Goal: Information Seeking & Learning: Find specific fact

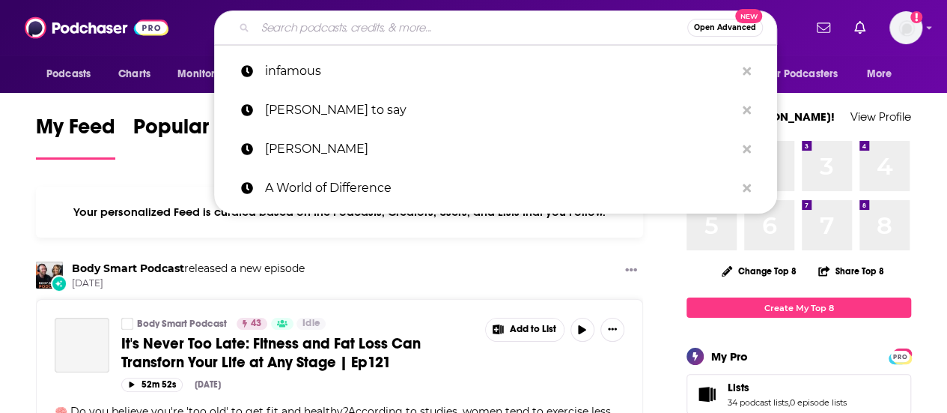
click at [413, 34] on input "Search podcasts, credits, & more..." at bounding box center [471, 28] width 432 height 24
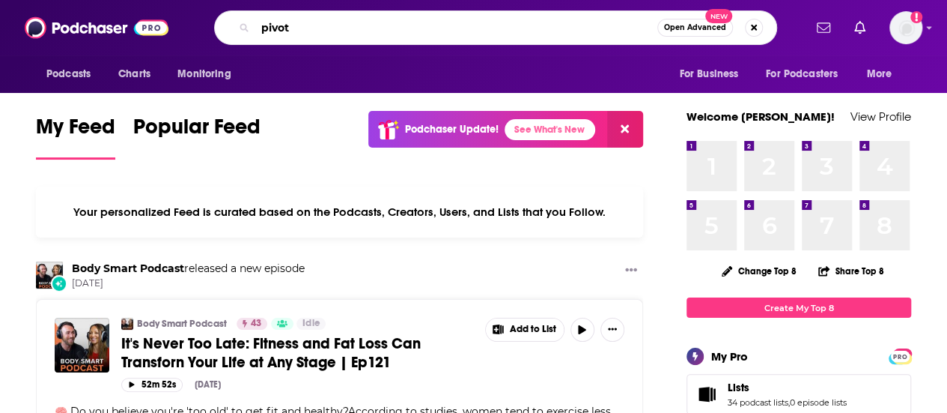
type input "pivot"
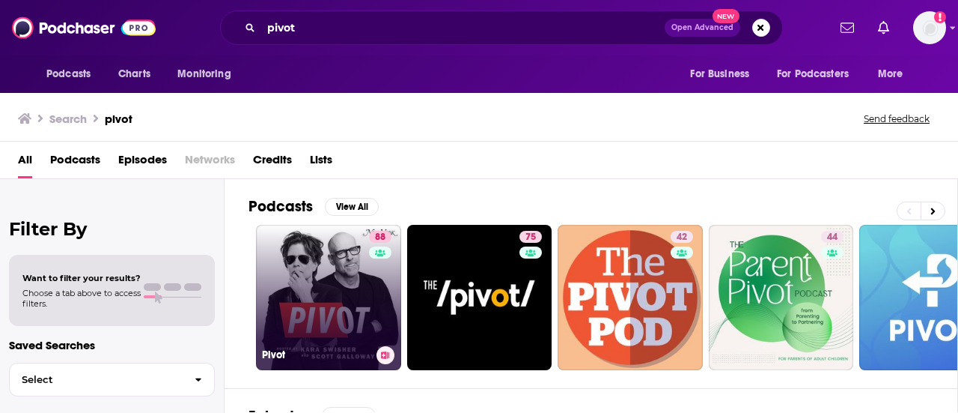
click at [321, 279] on link "88 Pivot" at bounding box center [328, 297] width 145 height 145
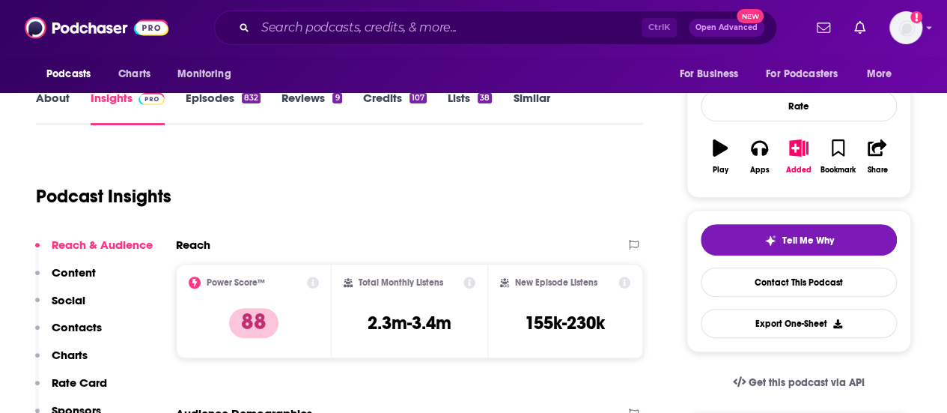
scroll to position [181, 0]
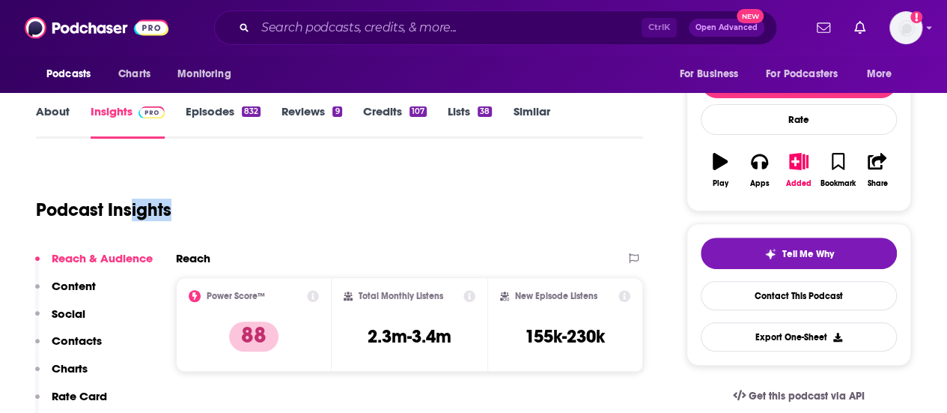
drag, startPoint x: 309, startPoint y: 165, endPoint x: 131, endPoint y: 170, distance: 177.5
click at [131, 170] on div "Podcast Insights" at bounding box center [333, 200] width 595 height 76
click at [63, 109] on link "About" at bounding box center [53, 121] width 34 height 34
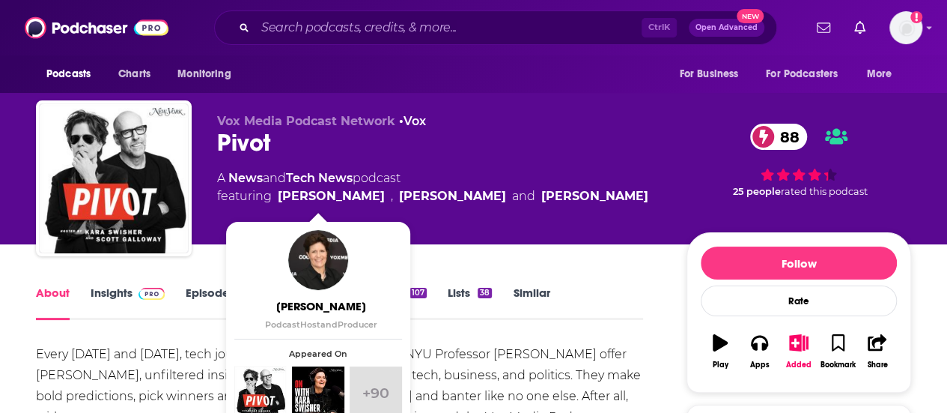
scroll to position [30, 0]
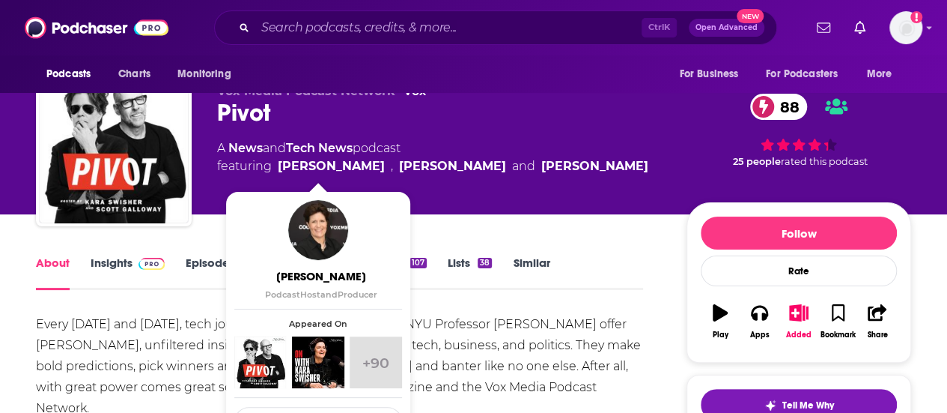
click at [567, 355] on div "Every [DATE] and [DATE], tech journalist [PERSON_NAME] and NYU Professor [PERSO…" at bounding box center [339, 366] width 607 height 105
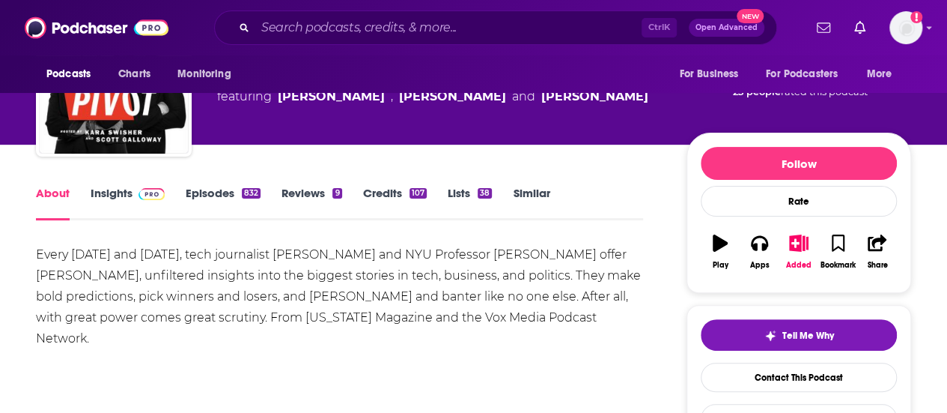
scroll to position [120, 0]
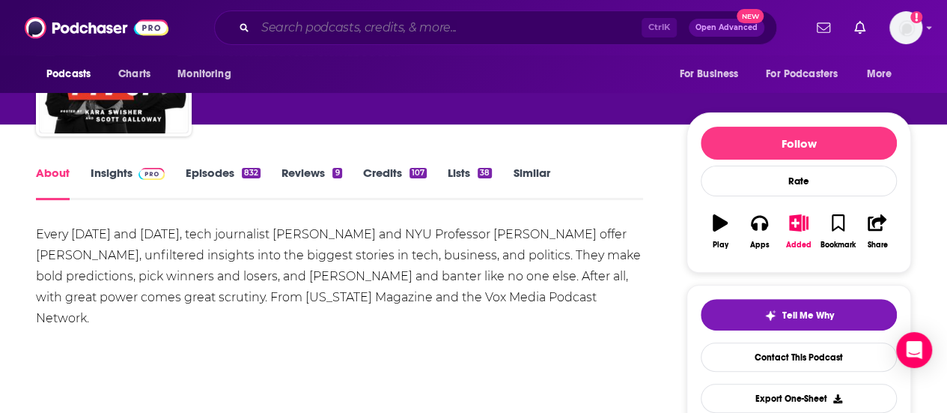
click at [281, 32] on input "Search podcasts, credits, & more..." at bounding box center [448, 28] width 386 height 24
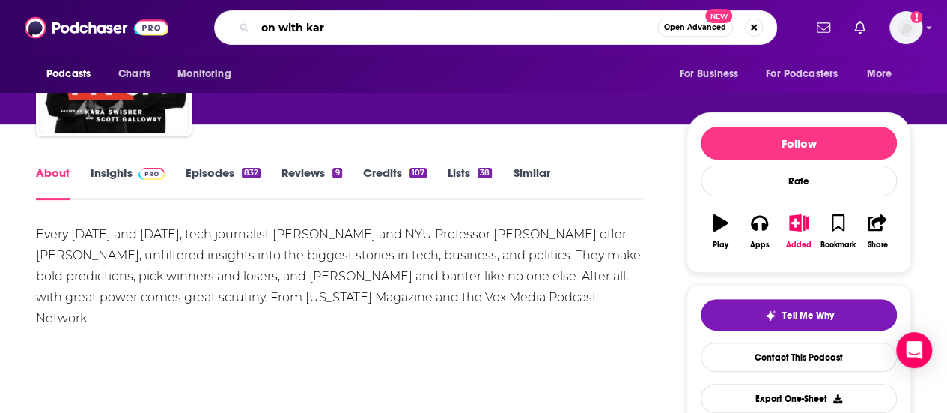
type input "on with [PERSON_NAME]"
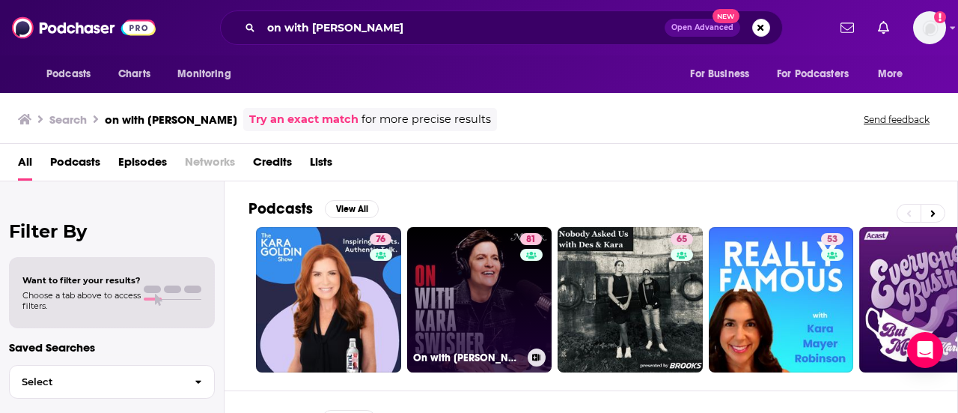
click at [469, 291] on link "81 On with [PERSON_NAME]" at bounding box center [479, 299] width 145 height 145
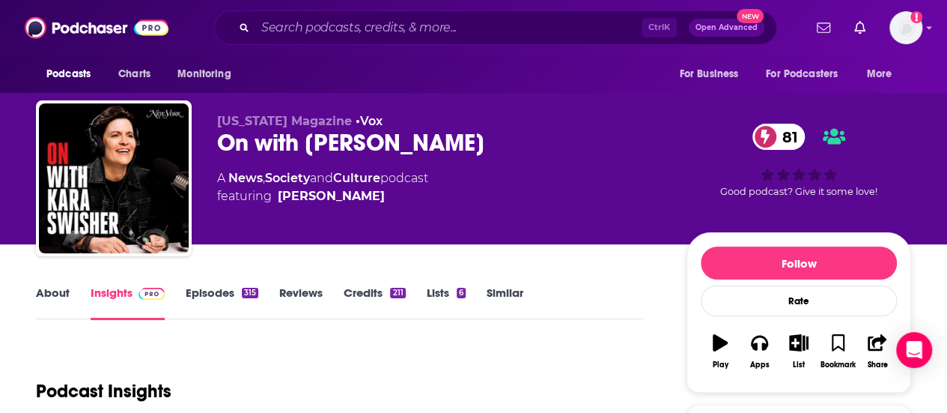
click at [147, 344] on div "Podcast Insights" at bounding box center [339, 382] width 607 height 76
click at [53, 297] on link "About" at bounding box center [53, 302] width 34 height 34
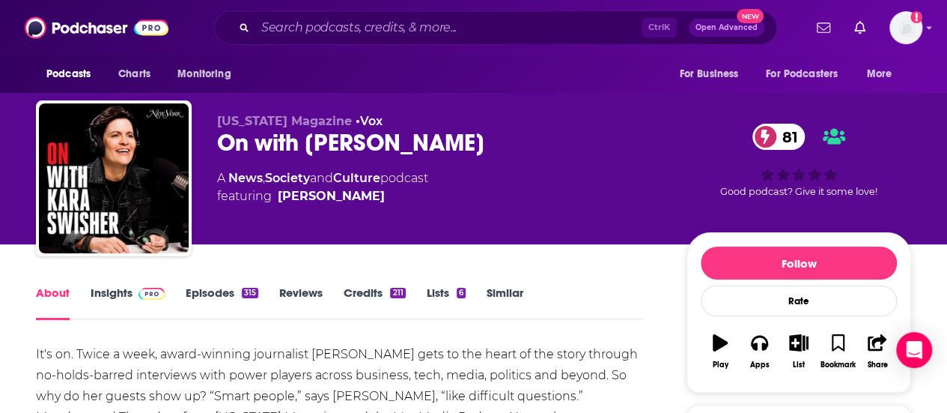
click at [401, 371] on div "It's on. Twice a week, award-winning journalist [PERSON_NAME] gets to the heart…" at bounding box center [339, 386] width 607 height 84
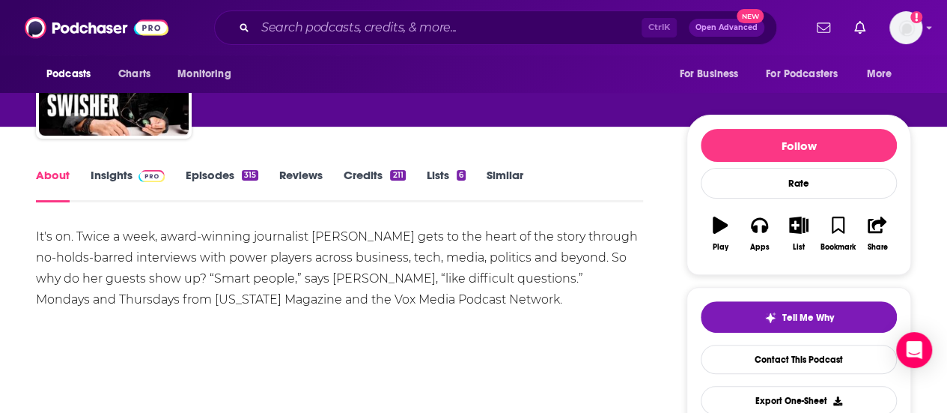
scroll to position [120, 0]
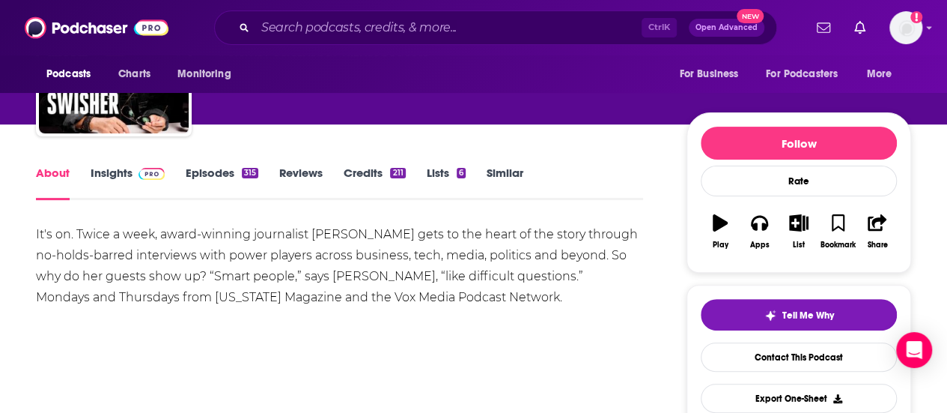
click at [220, 164] on div "About Insights Episodes 315 Reviews Credits 211 Lists 6 Similar" at bounding box center [339, 181] width 607 height 37
click at [242, 174] on div "315" at bounding box center [250, 173] width 16 height 10
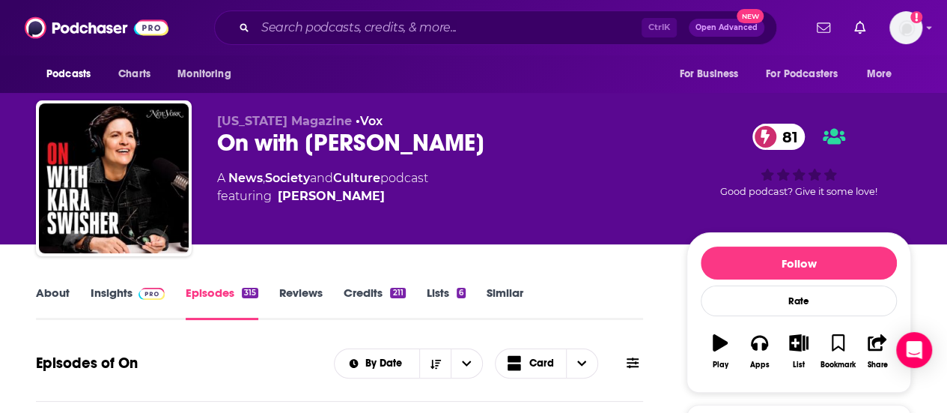
click at [606, 370] on div "By Date Card" at bounding box center [488, 363] width 309 height 30
click at [623, 362] on button at bounding box center [632, 363] width 21 height 16
click at [318, 345] on div "Episodes of On By Date Card" at bounding box center [339, 363] width 607 height 39
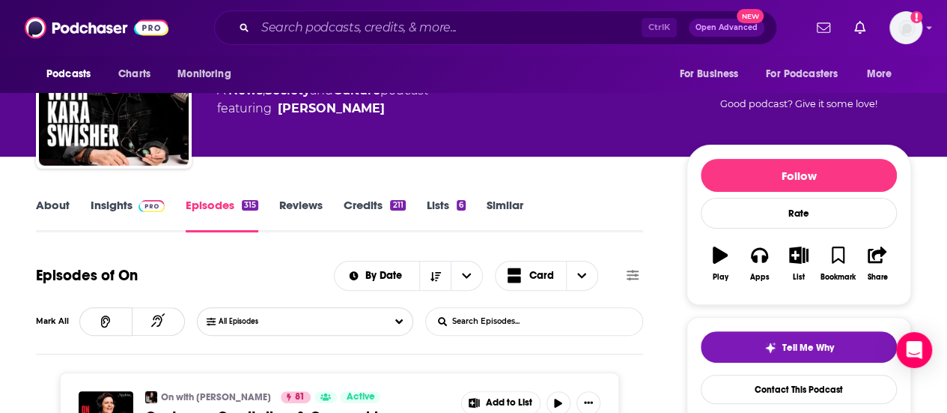
scroll to position [90, 0]
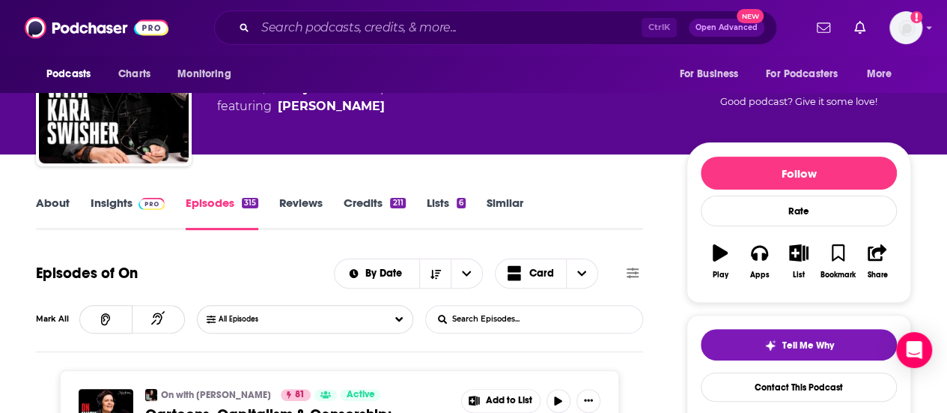
click at [506, 333] on div "Episodes of On By Date Card Mark All All Episodes List Search Input Search Epis…" at bounding box center [339, 303] width 607 height 98
click at [487, 319] on input "List Search Input" at bounding box center [504, 319] width 157 height 27
type input "[PERSON_NAME]"
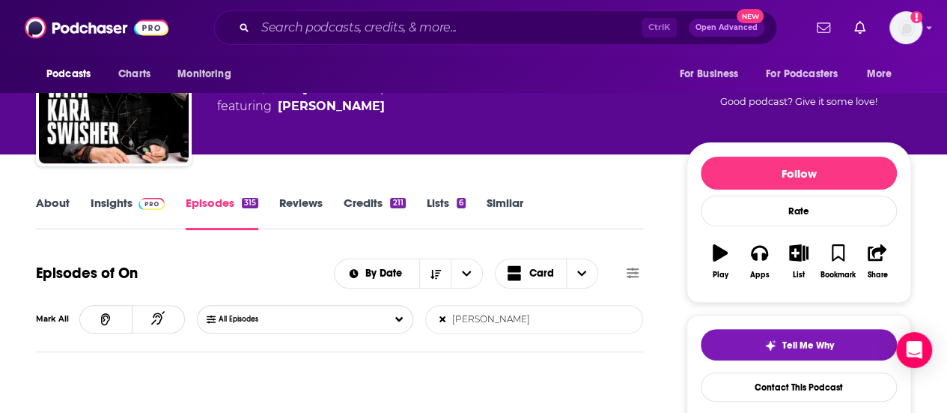
click at [273, 270] on div "Episodes of On By Date Card" at bounding box center [339, 273] width 607 height 39
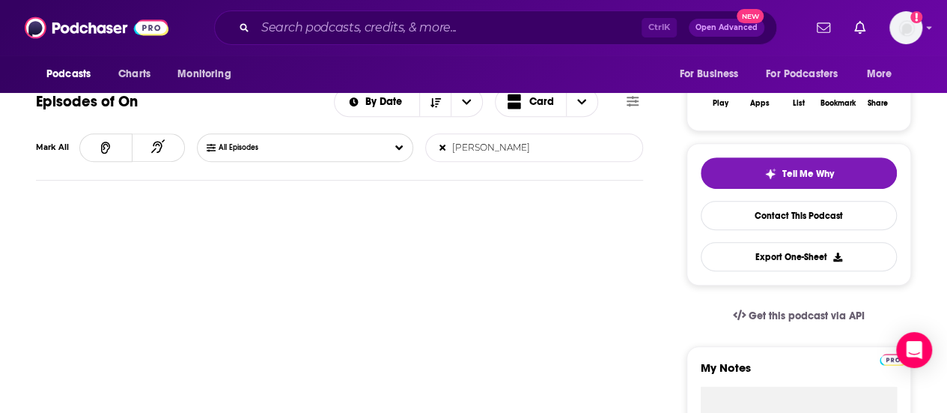
scroll to position [359, 0]
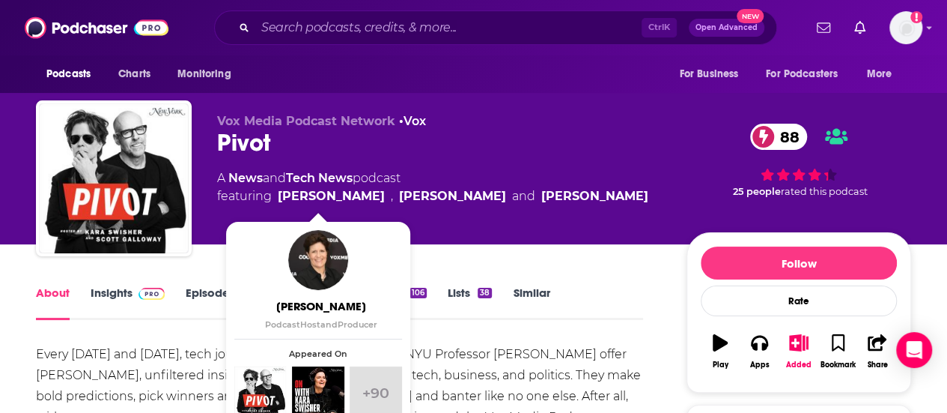
click at [200, 293] on link "Episodes 832" at bounding box center [223, 302] width 75 height 34
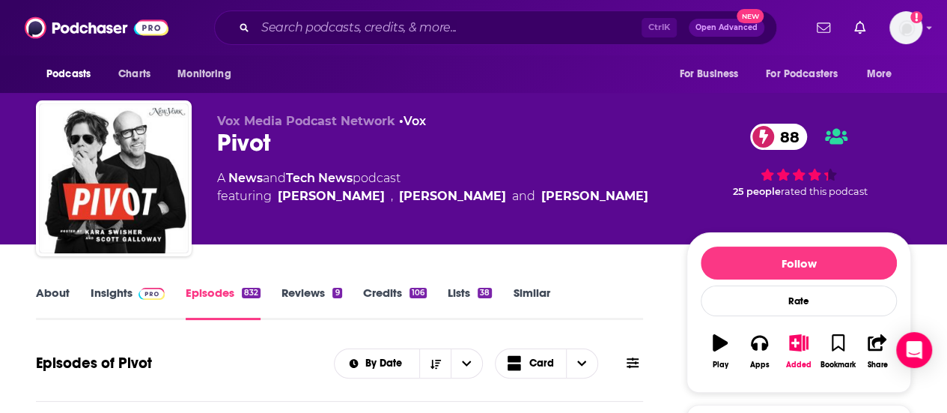
click at [628, 365] on icon at bounding box center [633, 362] width 12 height 12
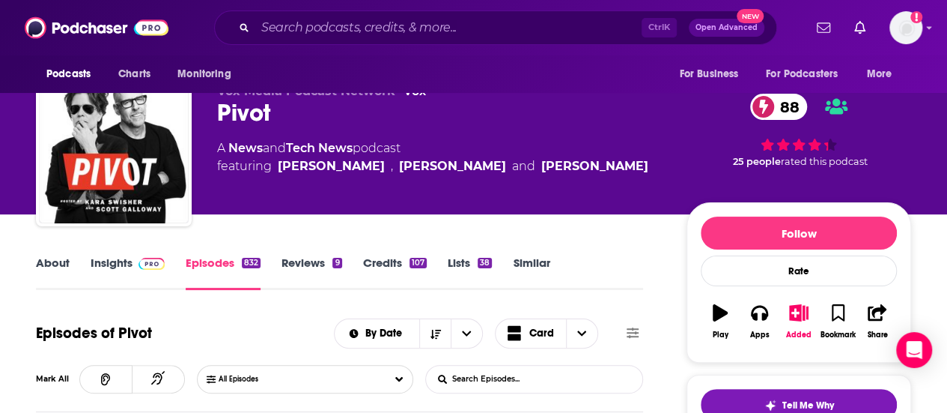
scroll to position [60, 0]
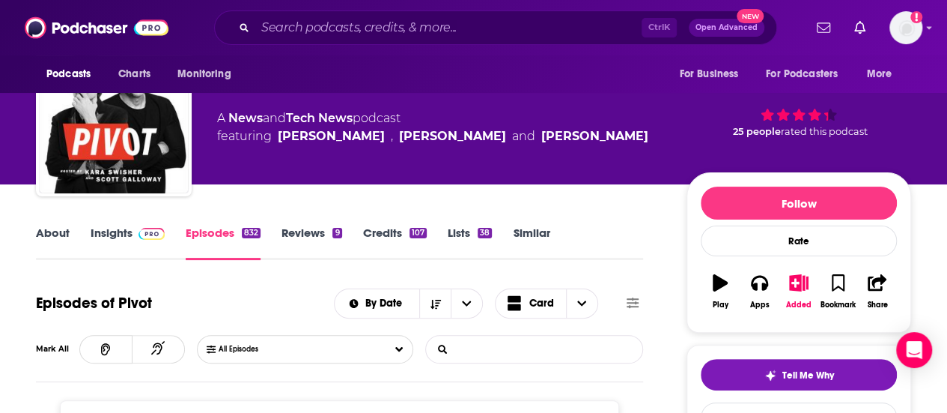
click at [496, 348] on input "List Search Input" at bounding box center [504, 348] width 157 height 27
type input "[PERSON_NAME]"
click at [607, 248] on div "About Insights Episodes 832 Reviews 9 Credits 107 Lists 38 Similar" at bounding box center [339, 241] width 607 height 37
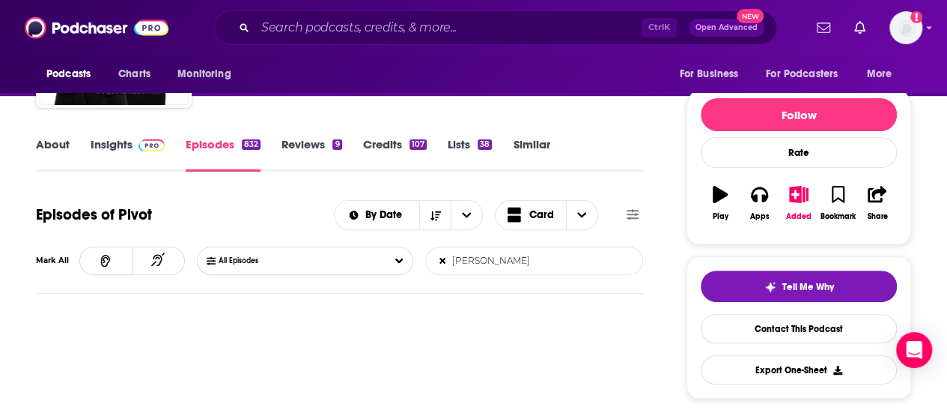
scroll to position [150, 0]
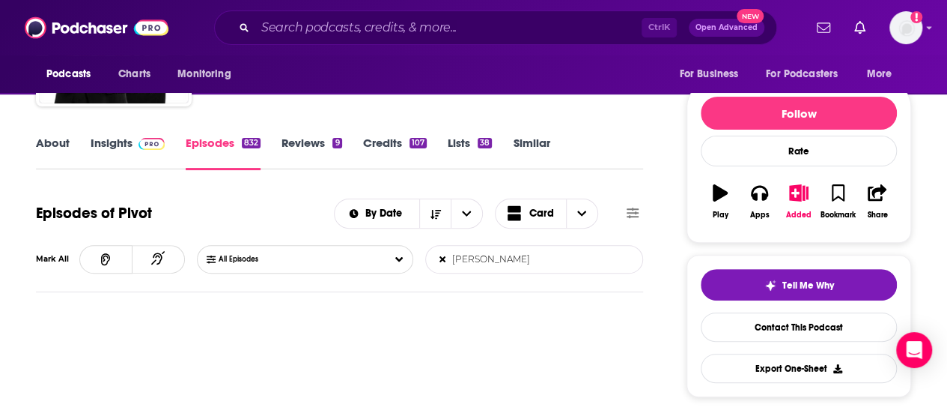
click at [499, 263] on input "[PERSON_NAME]" at bounding box center [504, 259] width 157 height 27
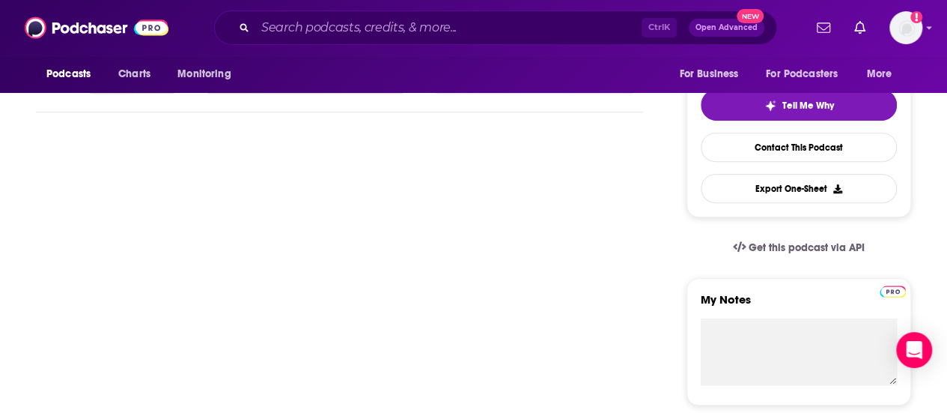
scroll to position [300, 0]
